Goal: Information Seeking & Learning: Learn about a topic

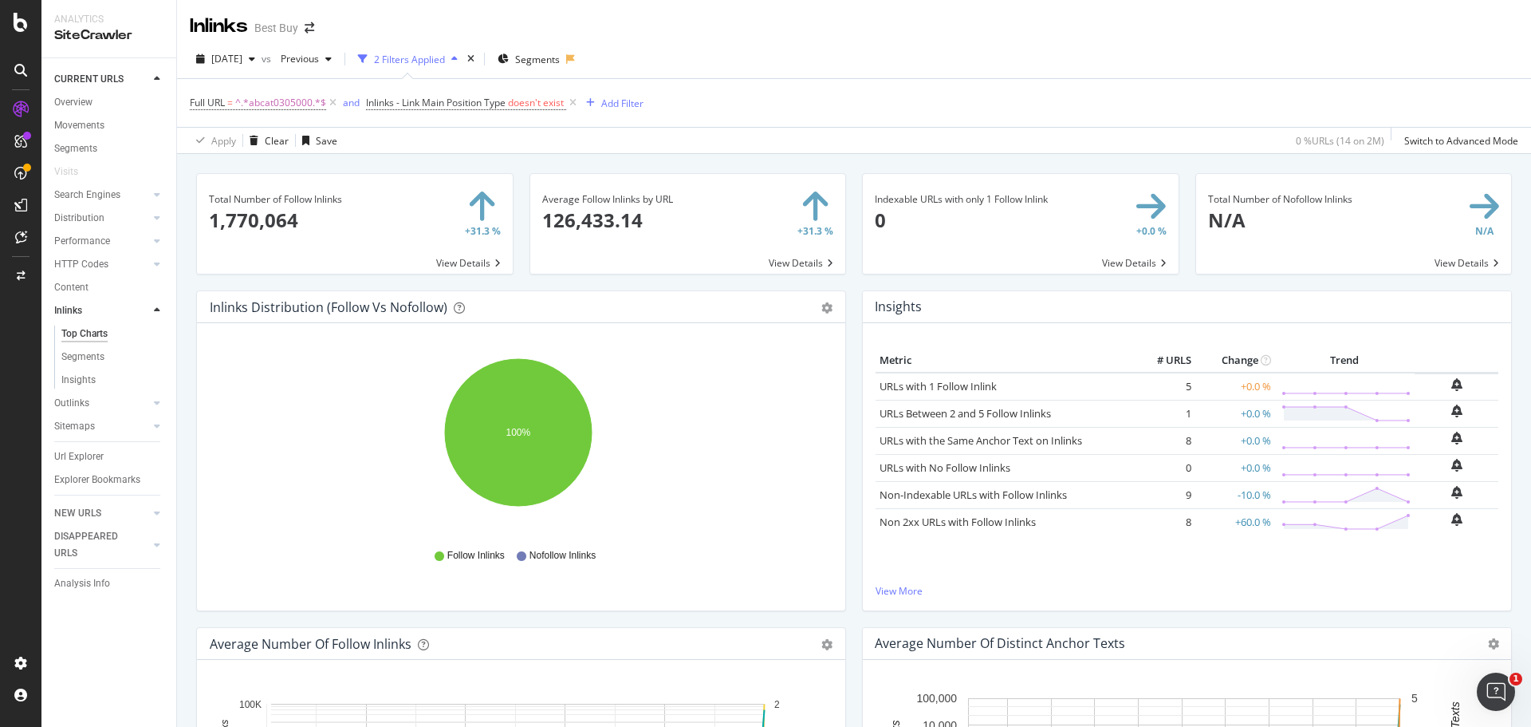
click at [84, 306] on link "Inlinks" at bounding box center [101, 310] width 95 height 17
click at [88, 375] on div "Insights" at bounding box center [78, 380] width 34 height 17
